Goal: Information Seeking & Learning: Learn about a topic

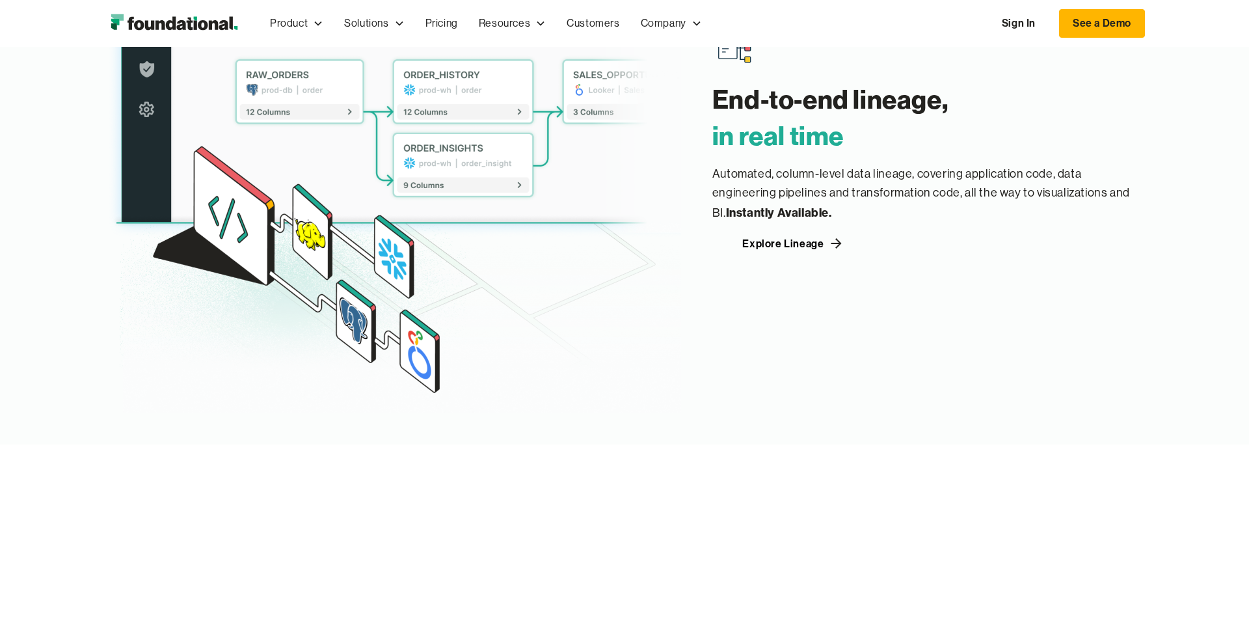
scroll to position [1869, 0]
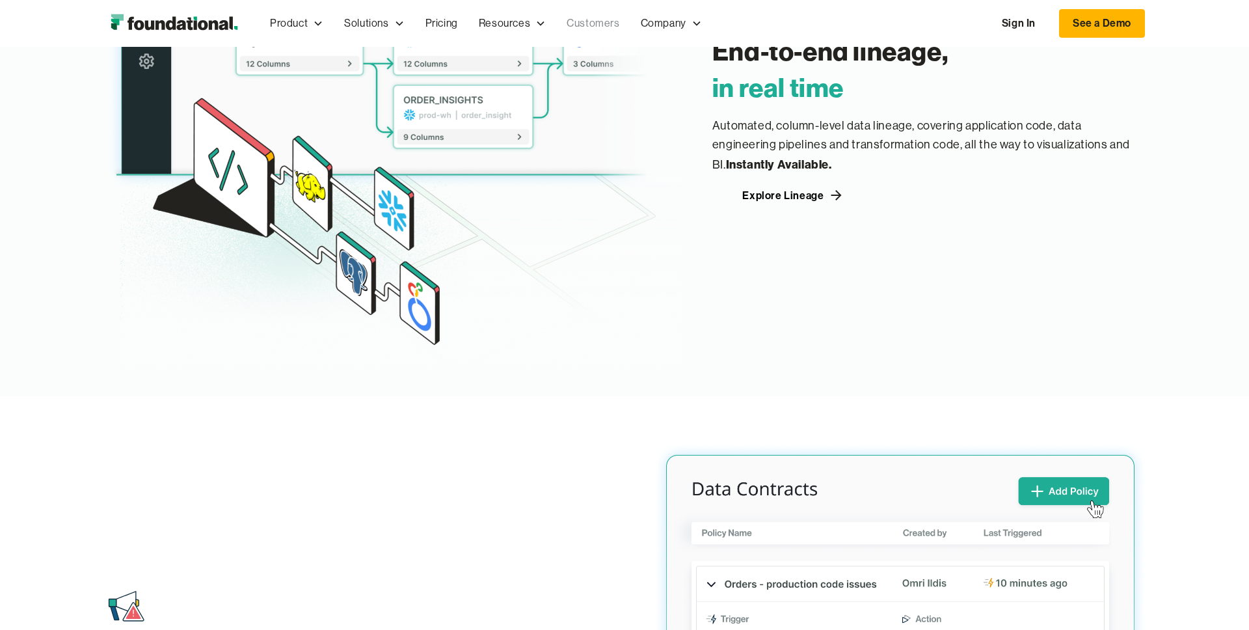
click at [586, 21] on link "Customers" at bounding box center [593, 23] width 74 height 43
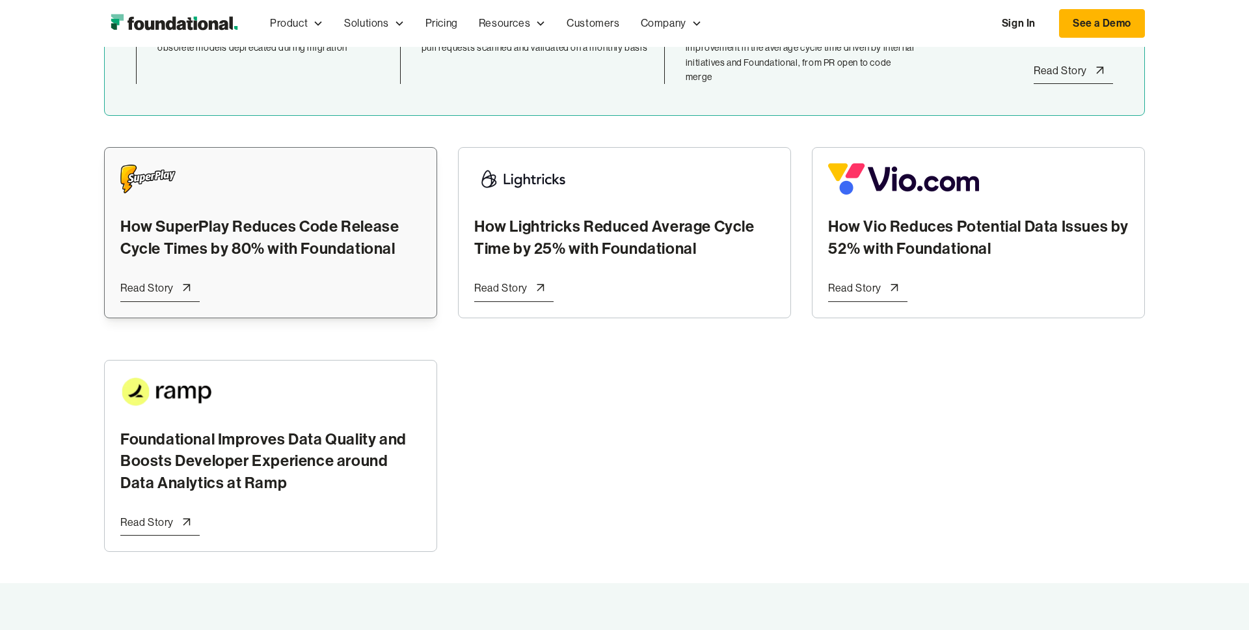
scroll to position [427, 0]
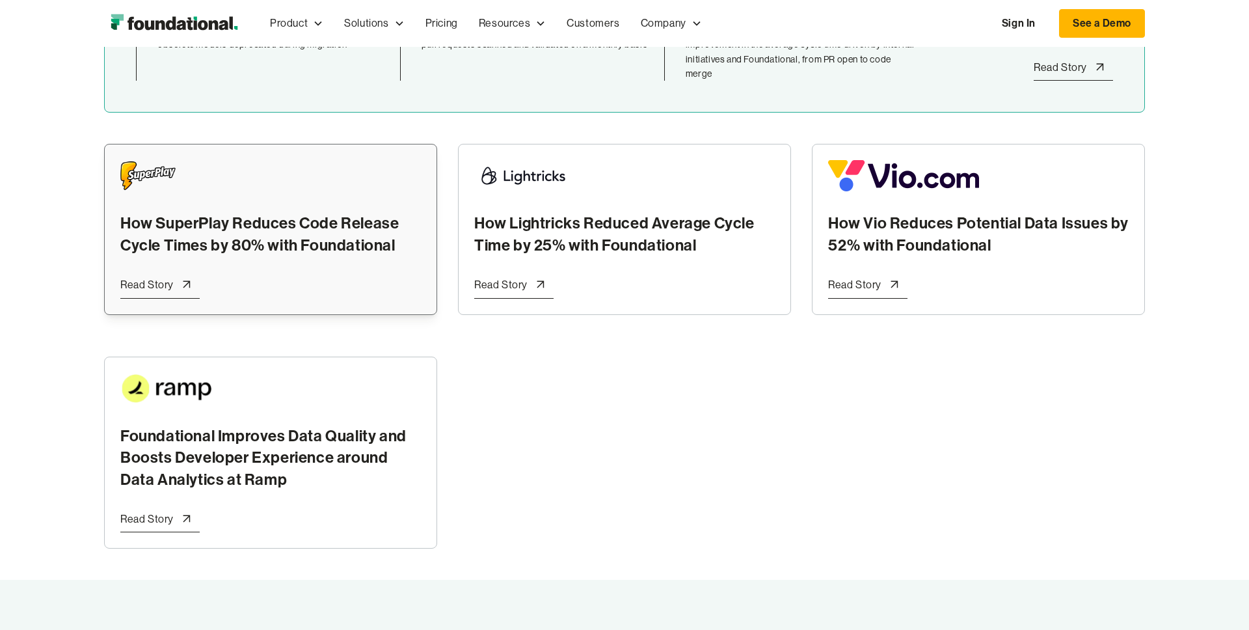
click at [193, 282] on div at bounding box center [187, 285] width 26 height 26
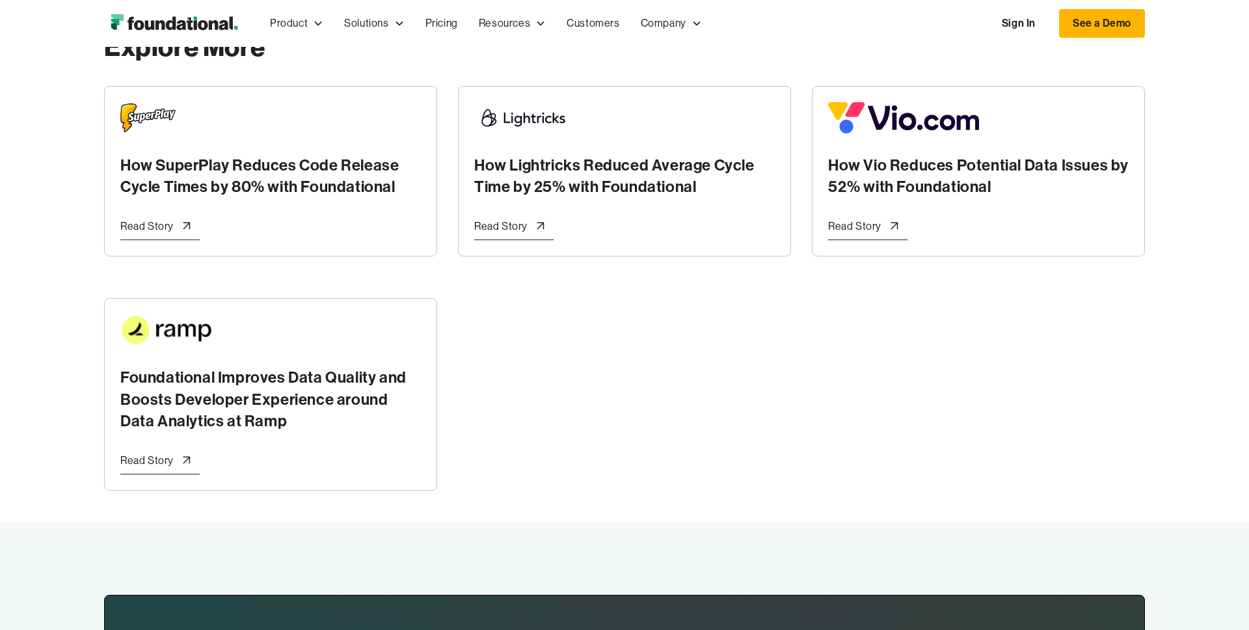
scroll to position [3739, 0]
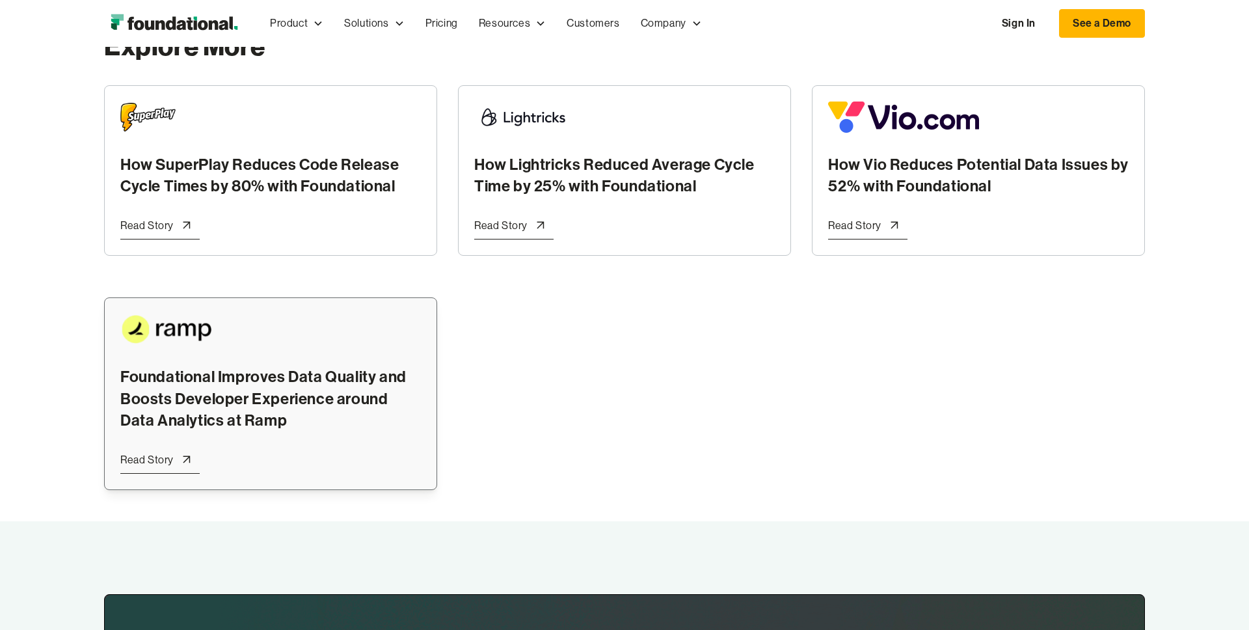
click at [154, 452] on div "Read Story" at bounding box center [146, 460] width 53 height 17
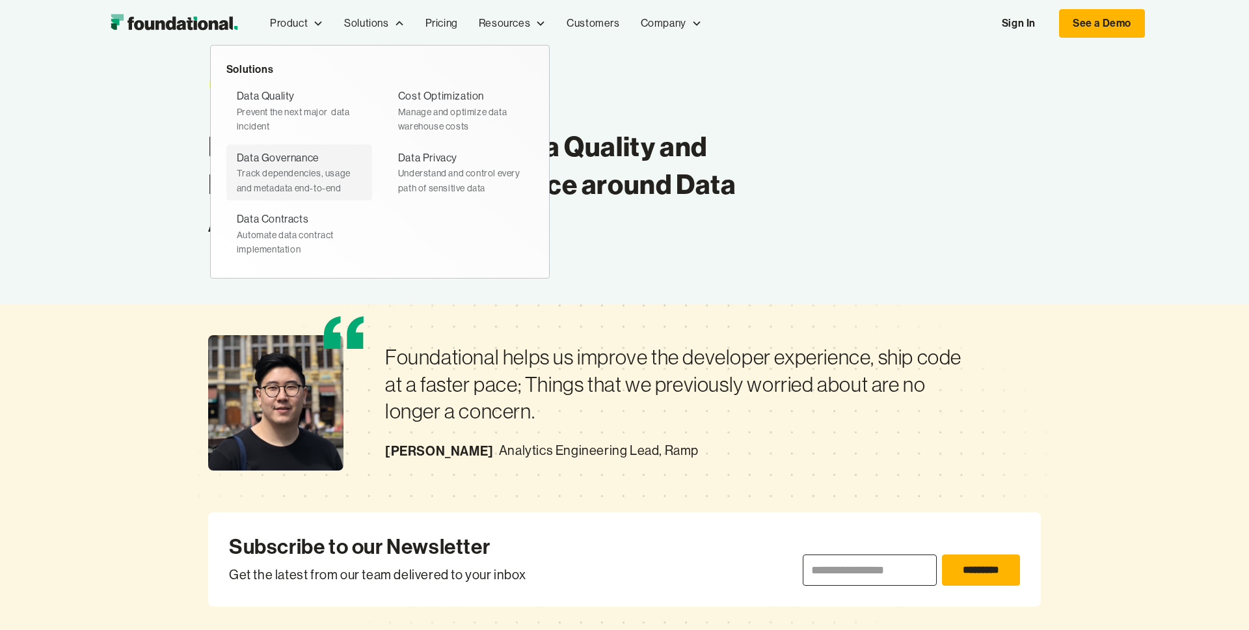
click at [286, 155] on div "Data Governance" at bounding box center [278, 158] width 83 height 17
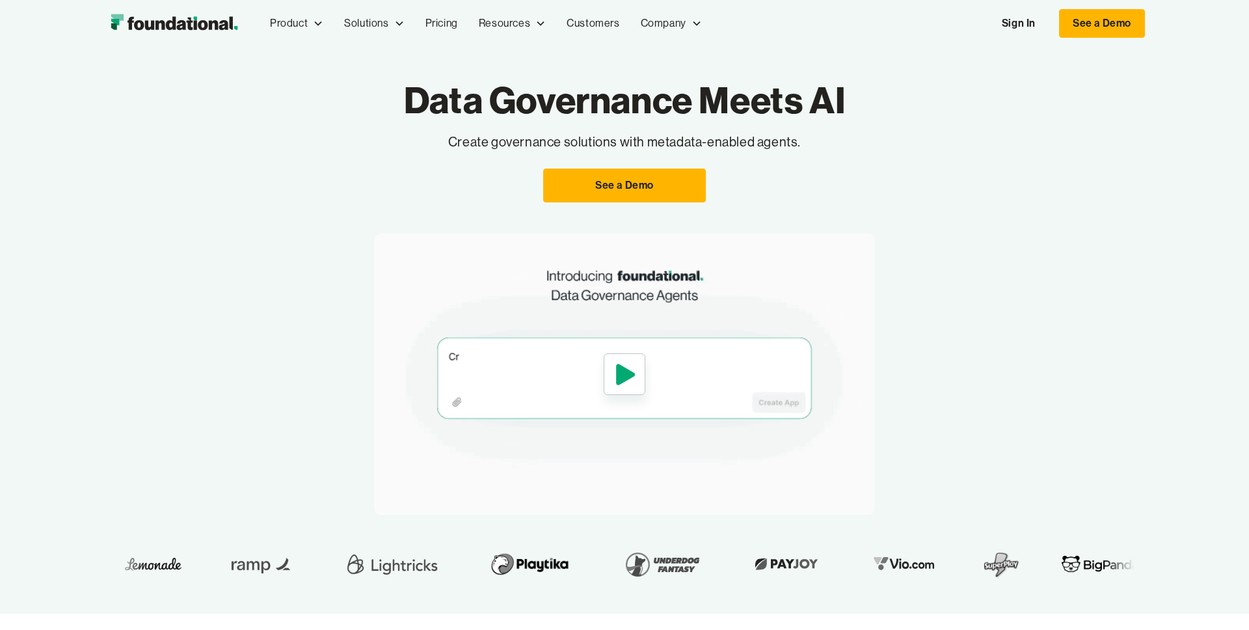
scroll to position [2, 0]
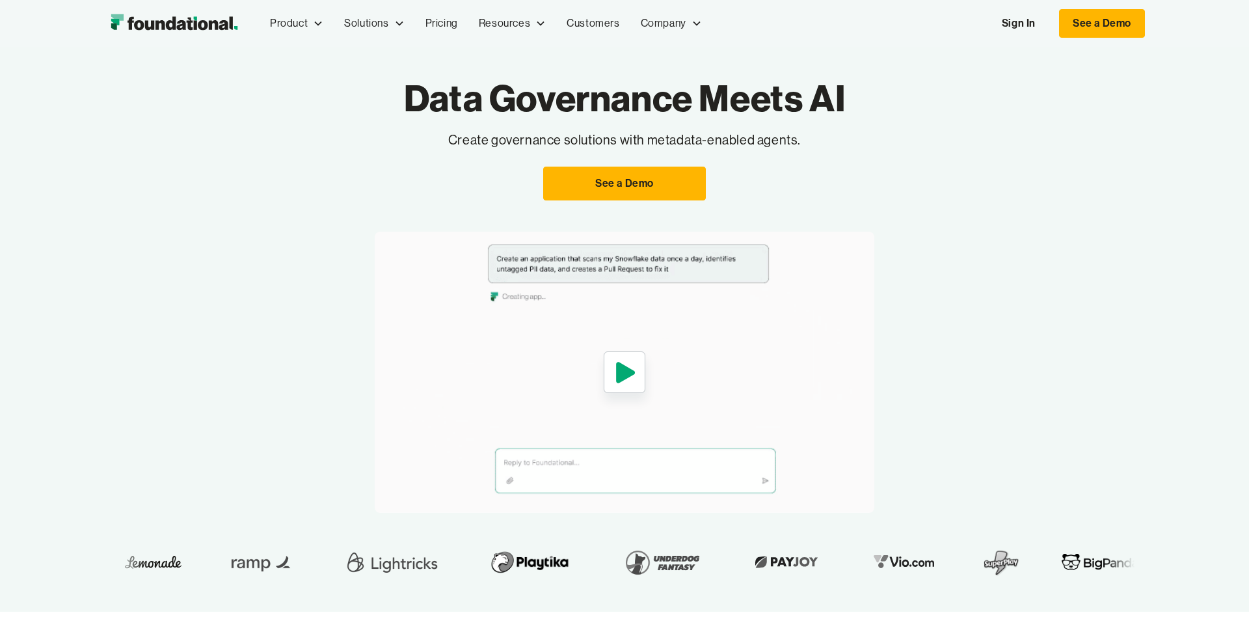
click at [116, 21] on img "home" at bounding box center [174, 23] width 140 height 26
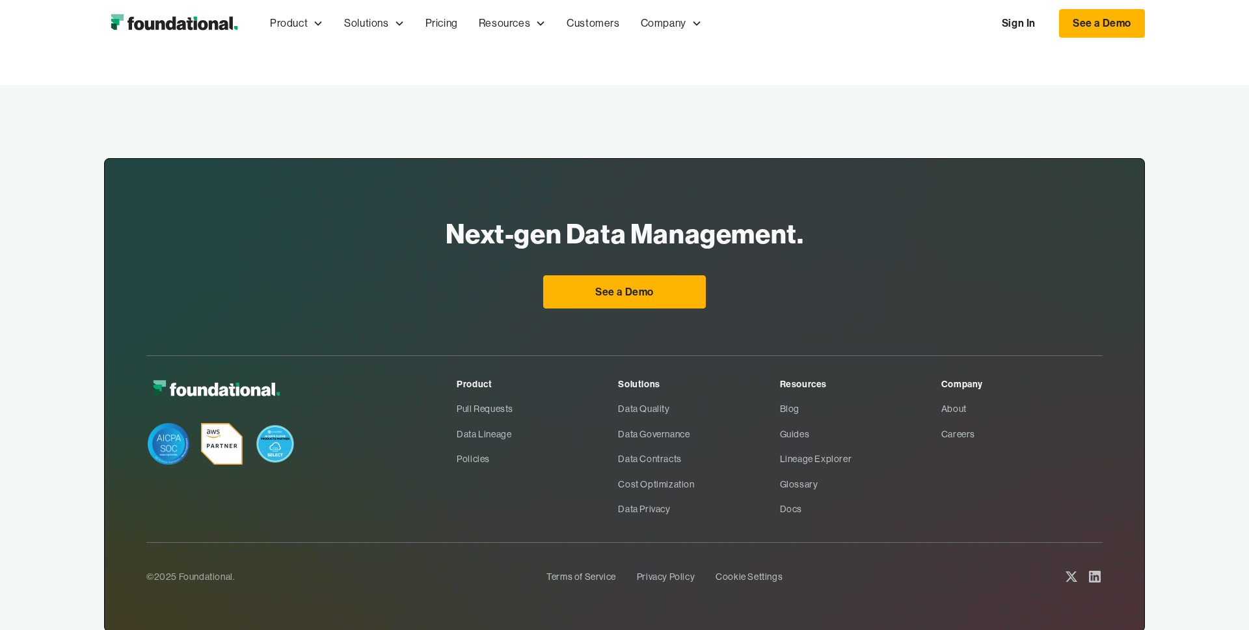
scroll to position [4693, 0]
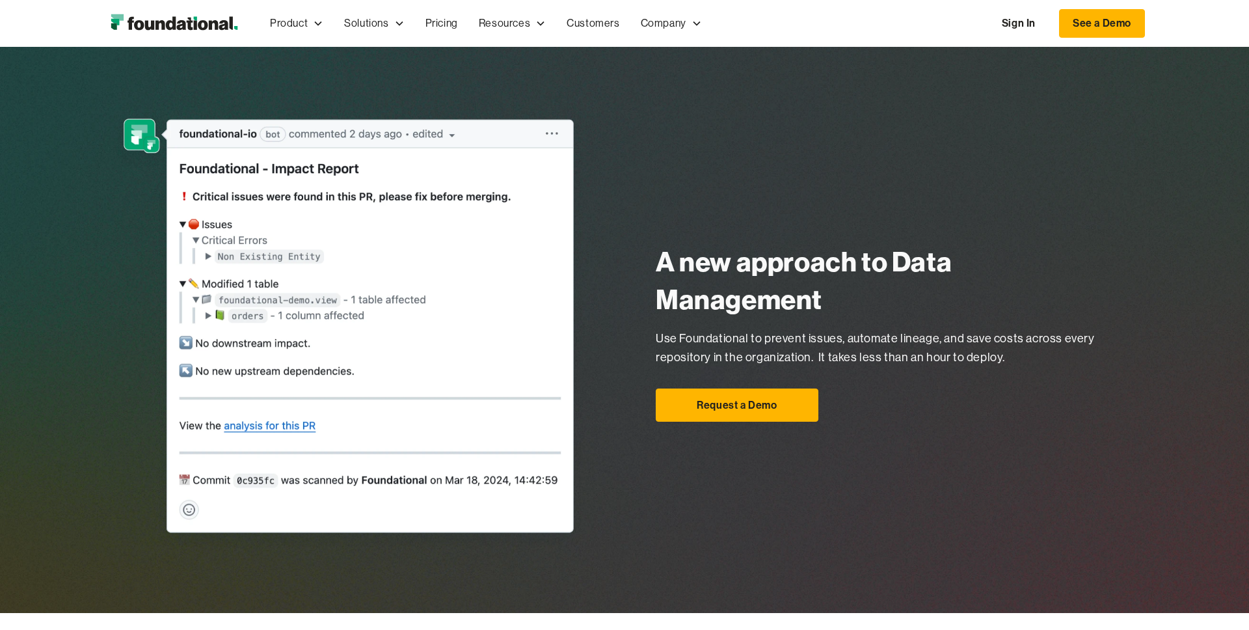
click at [156, 23] on img "home" at bounding box center [174, 23] width 140 height 26
